Goal: Navigation & Orientation: Find specific page/section

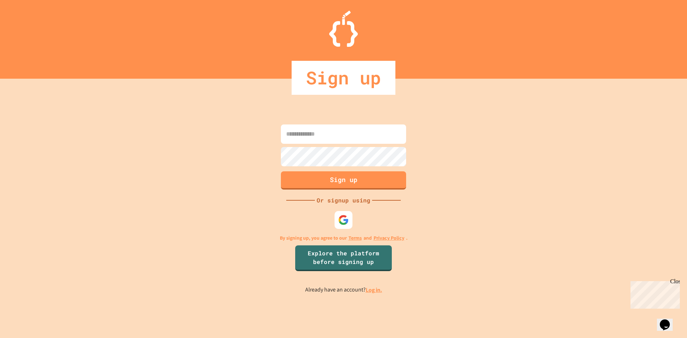
click at [339, 220] on img at bounding box center [343, 220] width 11 height 11
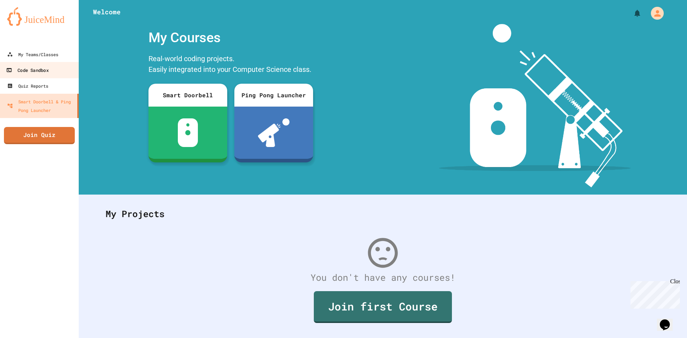
click at [44, 70] on div "Code Sandbox" at bounding box center [27, 70] width 42 height 9
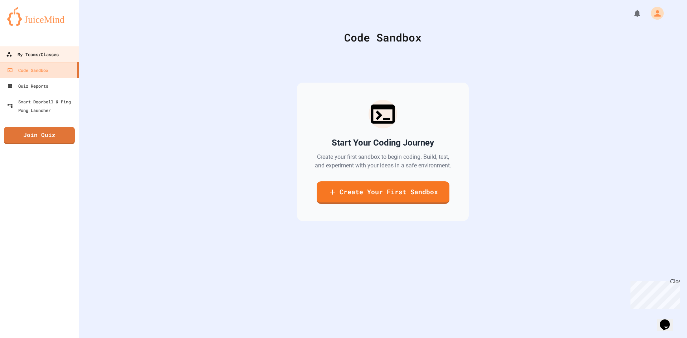
click at [46, 55] on div "My Teams/Classes" at bounding box center [32, 54] width 53 height 9
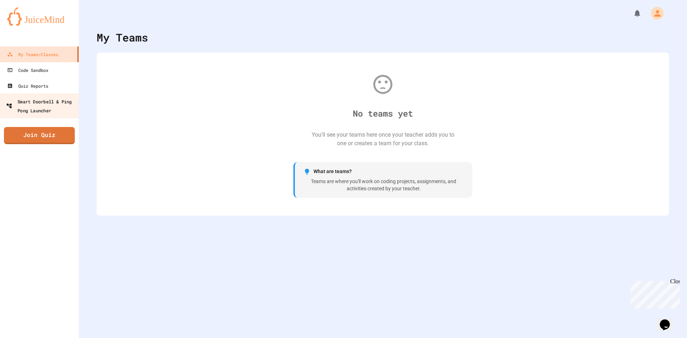
click at [33, 107] on div "Smart Doorbell & Ping Pong Launcher" at bounding box center [41, 106] width 71 height 18
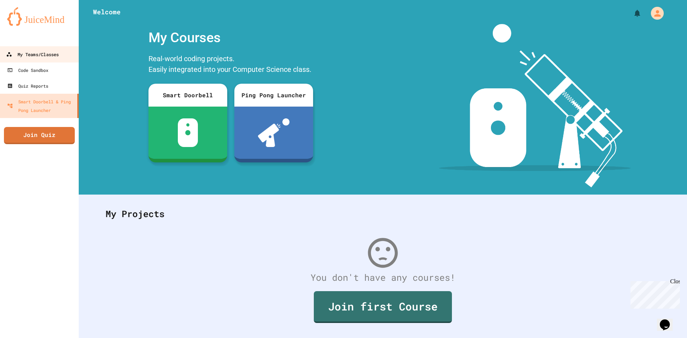
click at [43, 54] on div "My Teams/Classes" at bounding box center [32, 54] width 53 height 9
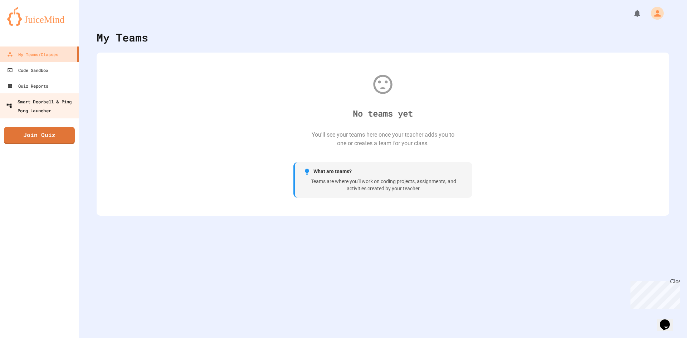
click at [35, 104] on div "Smart Doorbell & Ping Pong Launcher" at bounding box center [41, 106] width 71 height 18
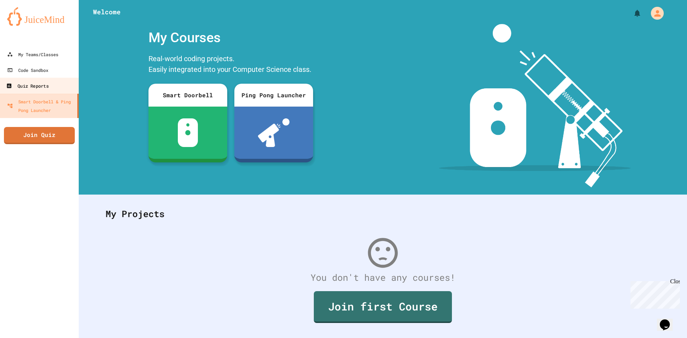
click at [20, 84] on div "Quiz Reports" at bounding box center [27, 86] width 42 height 9
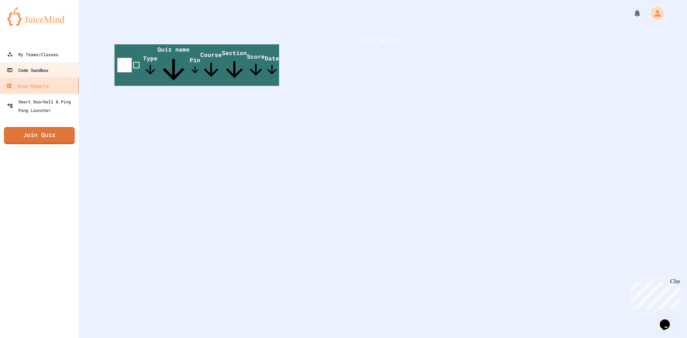
click at [31, 74] on div "Code Sandbox" at bounding box center [27, 70] width 41 height 9
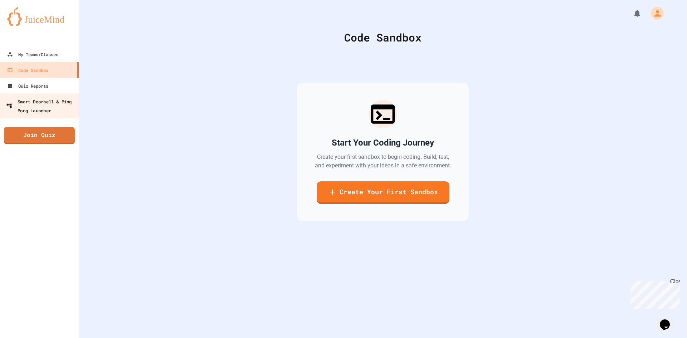
click at [38, 104] on div "Smart Doorbell & Ping Pong Launcher" at bounding box center [41, 106] width 71 height 18
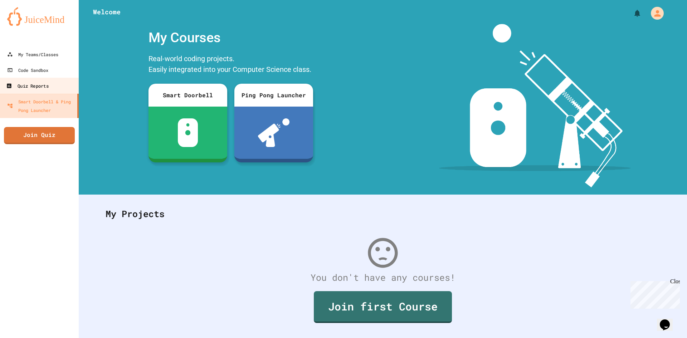
click at [28, 82] on div "Quiz Reports" at bounding box center [27, 86] width 42 height 9
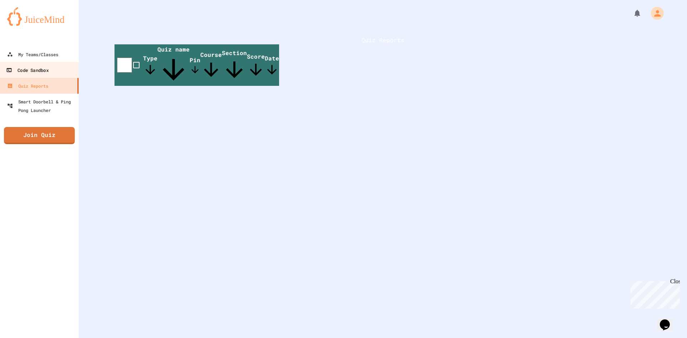
click at [31, 67] on div "Code Sandbox" at bounding box center [27, 70] width 42 height 9
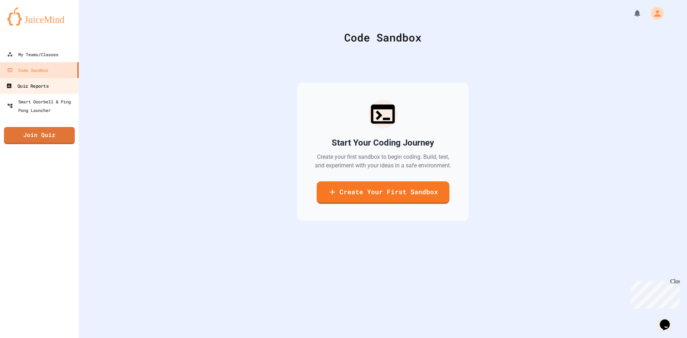
click at [31, 80] on link "Quiz Reports" at bounding box center [39, 86] width 81 height 16
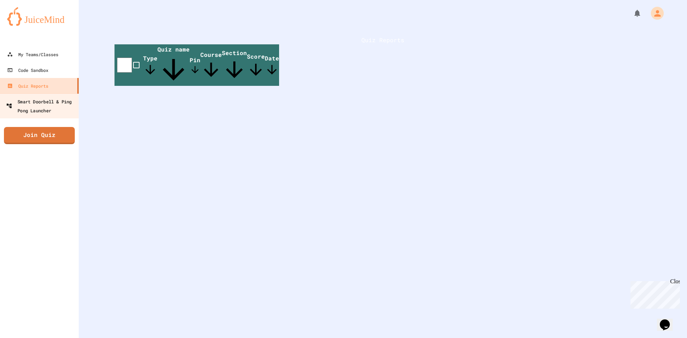
click at [34, 111] on div "Smart Doorbell & Ping Pong Launcher" at bounding box center [41, 106] width 71 height 18
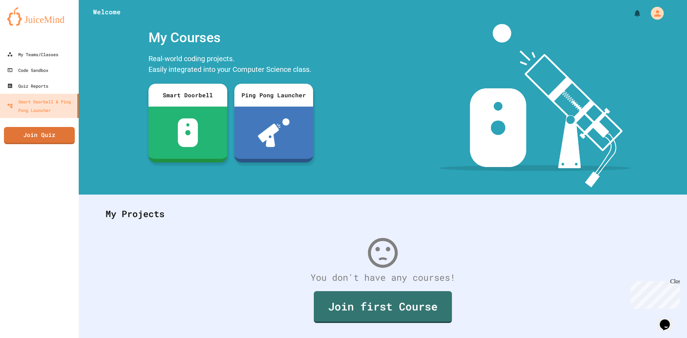
click at [92, 13] on div at bounding box center [383, 10] width 608 height 21
click at [54, 43] on div at bounding box center [39, 39] width 79 height 14
click at [44, 56] on div "My Teams/Classes" at bounding box center [32, 54] width 51 height 9
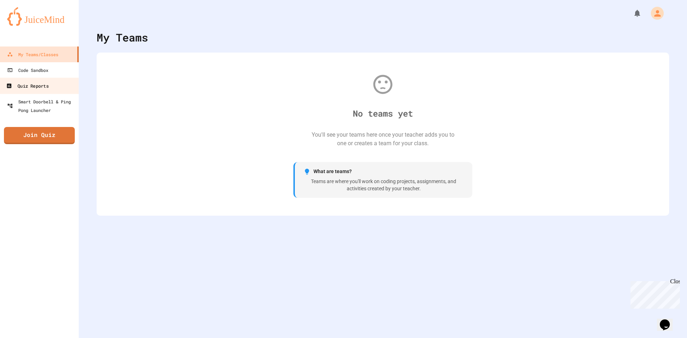
click at [36, 80] on link "Quiz Reports" at bounding box center [39, 86] width 81 height 16
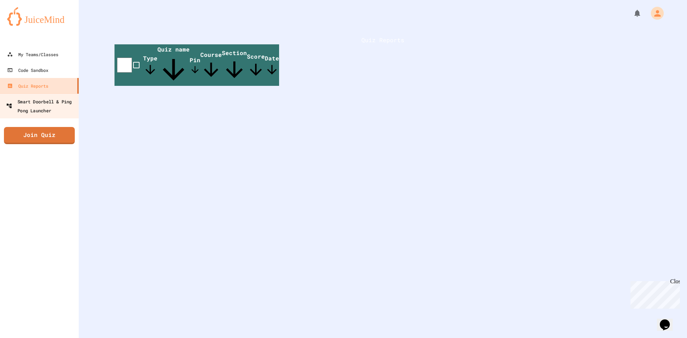
click at [37, 99] on div "Smart Doorbell & Ping Pong Launcher" at bounding box center [41, 106] width 71 height 18
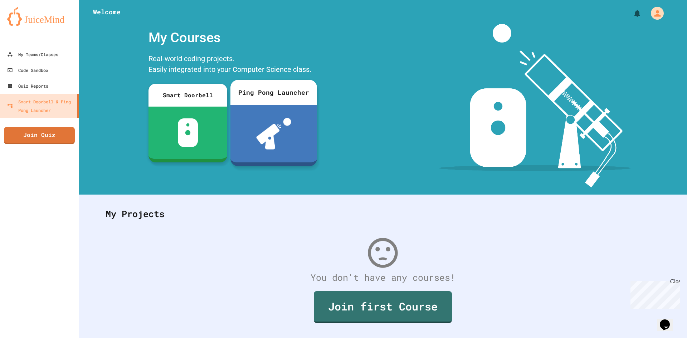
click at [287, 134] on img at bounding box center [273, 133] width 35 height 31
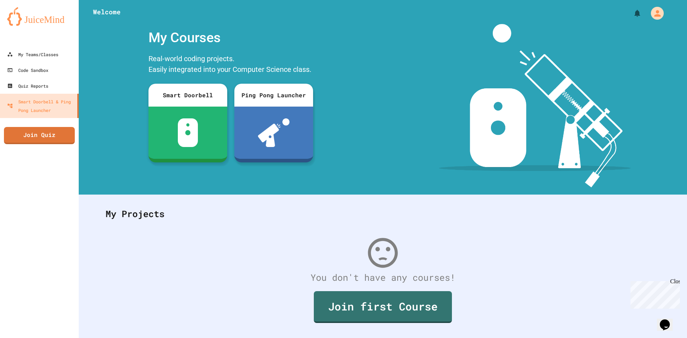
click at [62, 83] on link "Quiz Reports" at bounding box center [39, 86] width 81 height 16
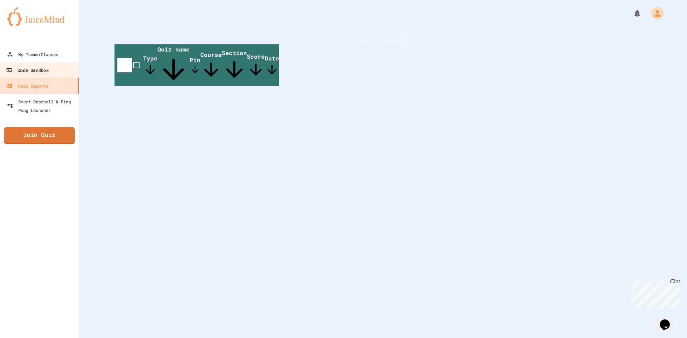
click at [48, 71] on div "Code Sandbox" at bounding box center [27, 70] width 42 height 9
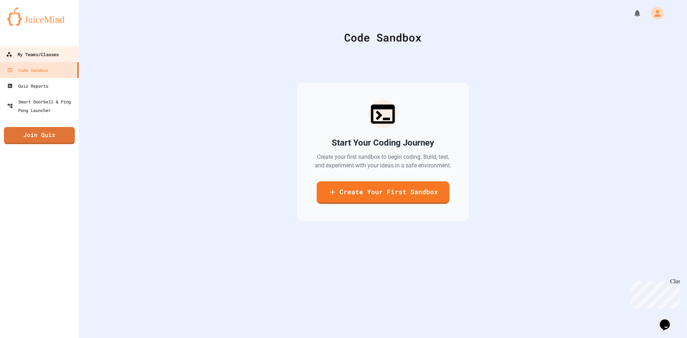
click at [48, 51] on div "My Teams/Classes" at bounding box center [32, 54] width 53 height 9
